Goal: Task Accomplishment & Management: Complete application form

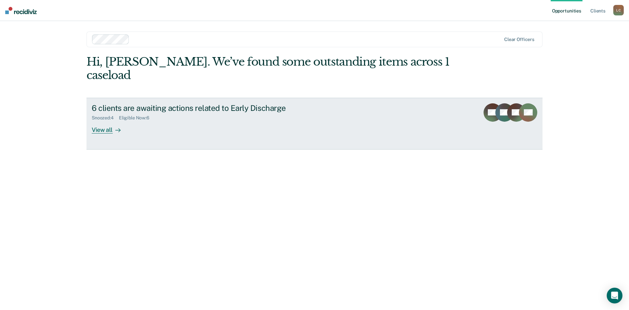
click at [113, 126] on div at bounding box center [117, 130] width 8 height 8
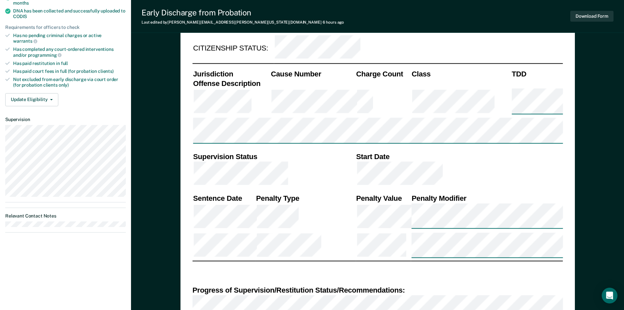
scroll to position [164, 0]
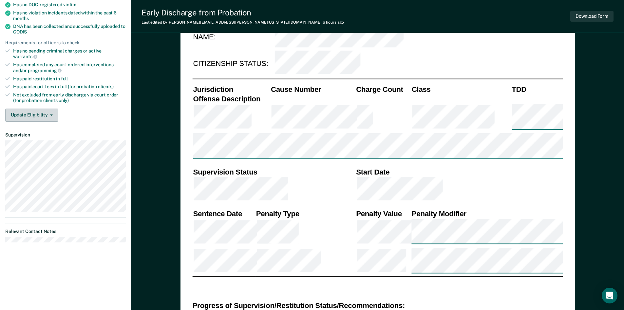
click at [51, 108] on button "Update Eligibility" at bounding box center [31, 114] width 53 height 13
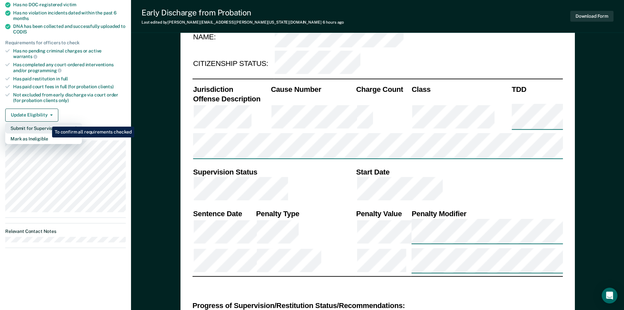
click at [47, 123] on button "Submit for Supervisor Approval" at bounding box center [43, 128] width 77 height 10
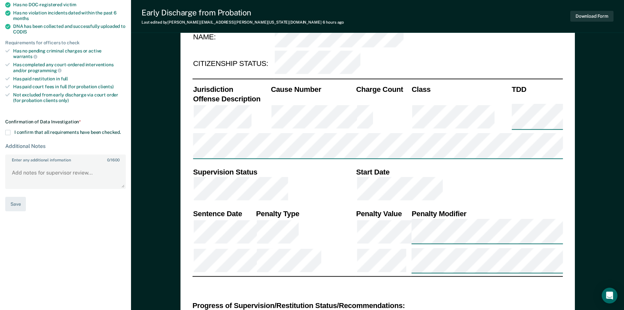
click at [8, 130] on span at bounding box center [7, 132] width 5 height 5
click at [121, 130] on input "I confirm that all requirements have been checked." at bounding box center [121, 130] width 0 height 0
click at [11, 202] on button "Save" at bounding box center [15, 204] width 21 height 15
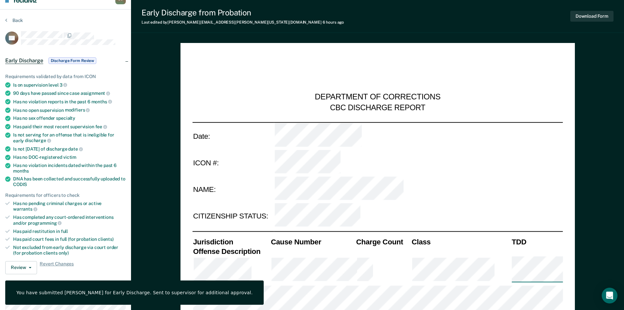
scroll to position [0, 0]
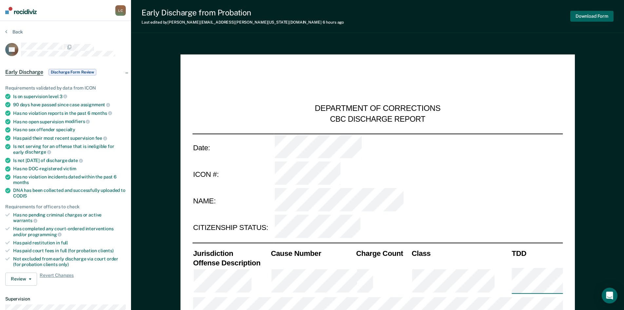
click at [588, 15] on button "Download Form" at bounding box center [591, 16] width 43 height 11
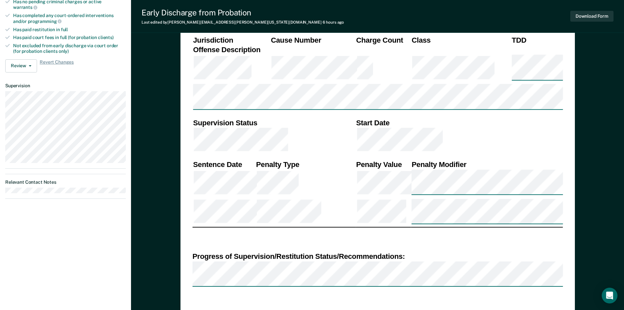
scroll to position [229, 0]
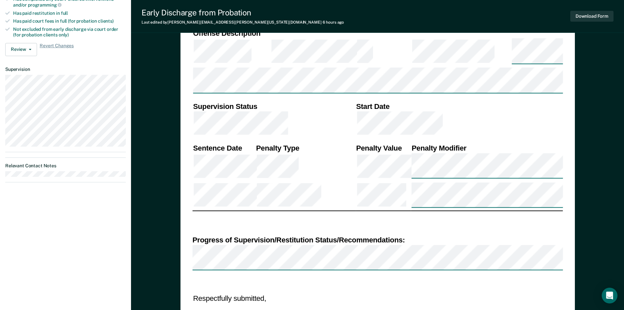
drag, startPoint x: 342, startPoint y: 184, endPoint x: 353, endPoint y: 185, distance: 11.2
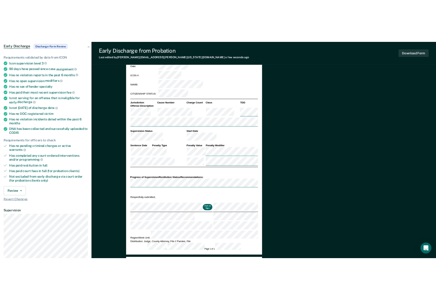
scroll to position [0, 0]
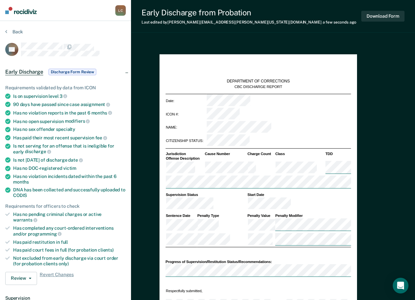
type textarea "x"
